Goal: Task Accomplishment & Management: Use online tool/utility

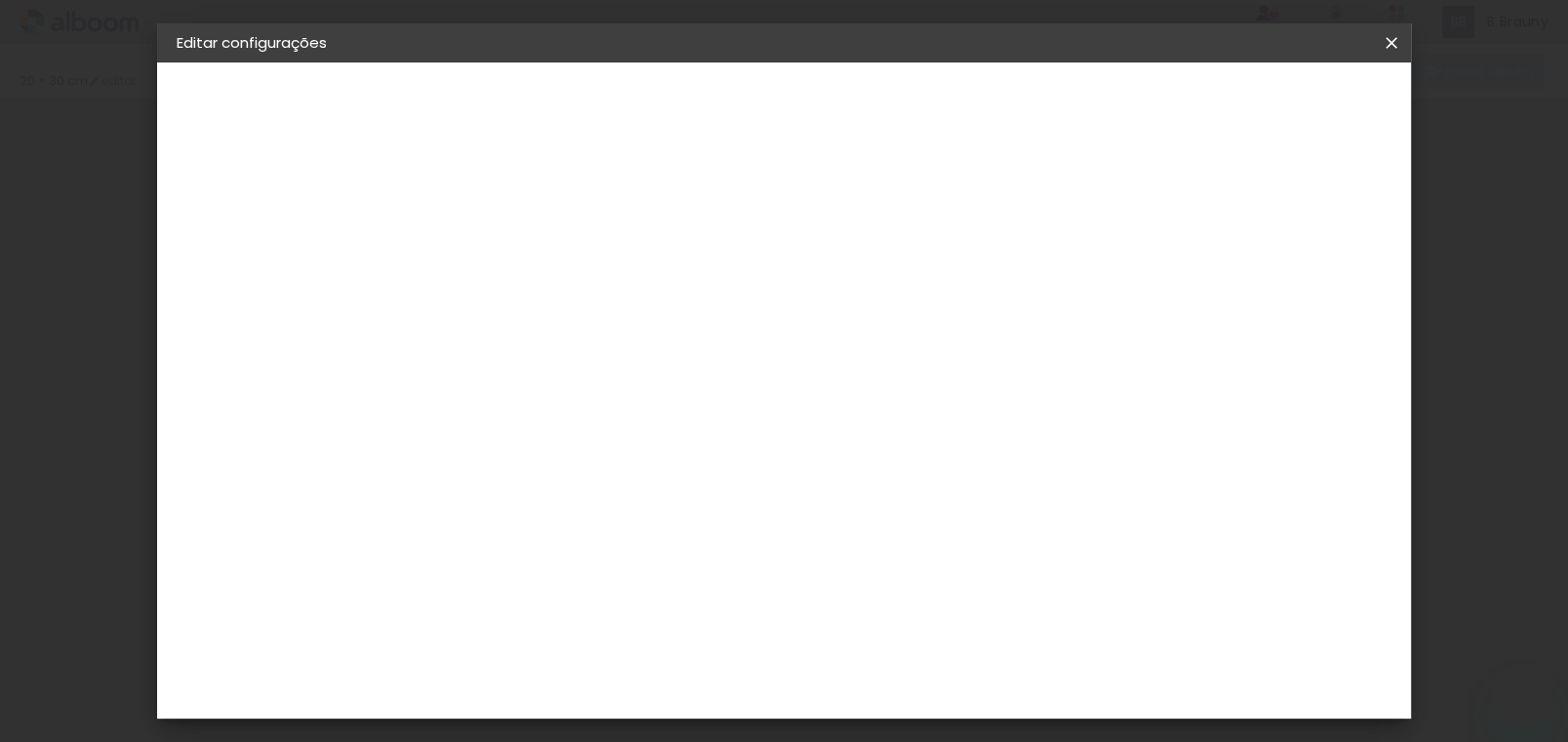
click at [1389, 45] on iron-icon at bounding box center [1392, 43] width 23 height 20
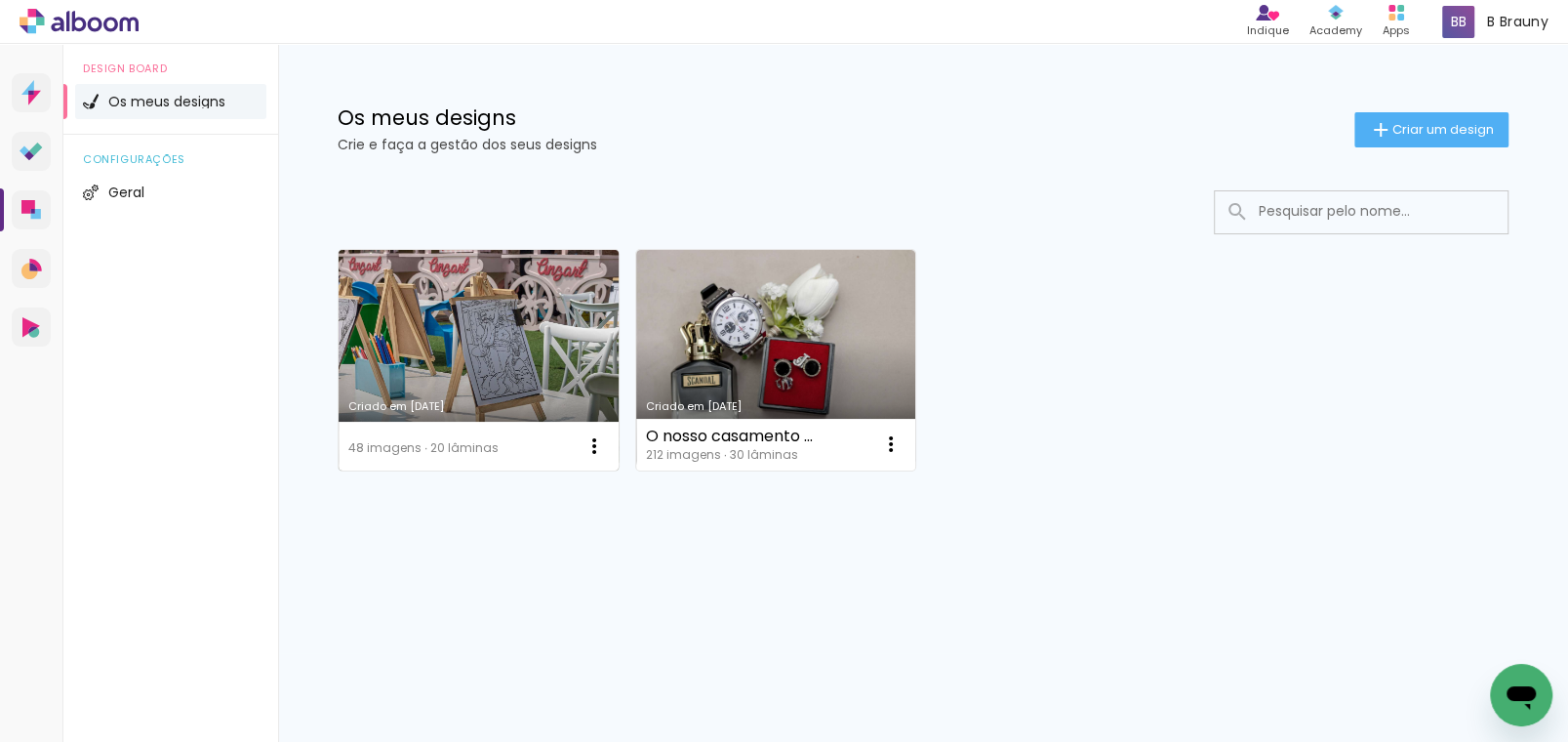
click at [546, 358] on link "Criado em [DATE]" at bounding box center [479, 359] width 280 height 220
